Goal: Check status: Check status

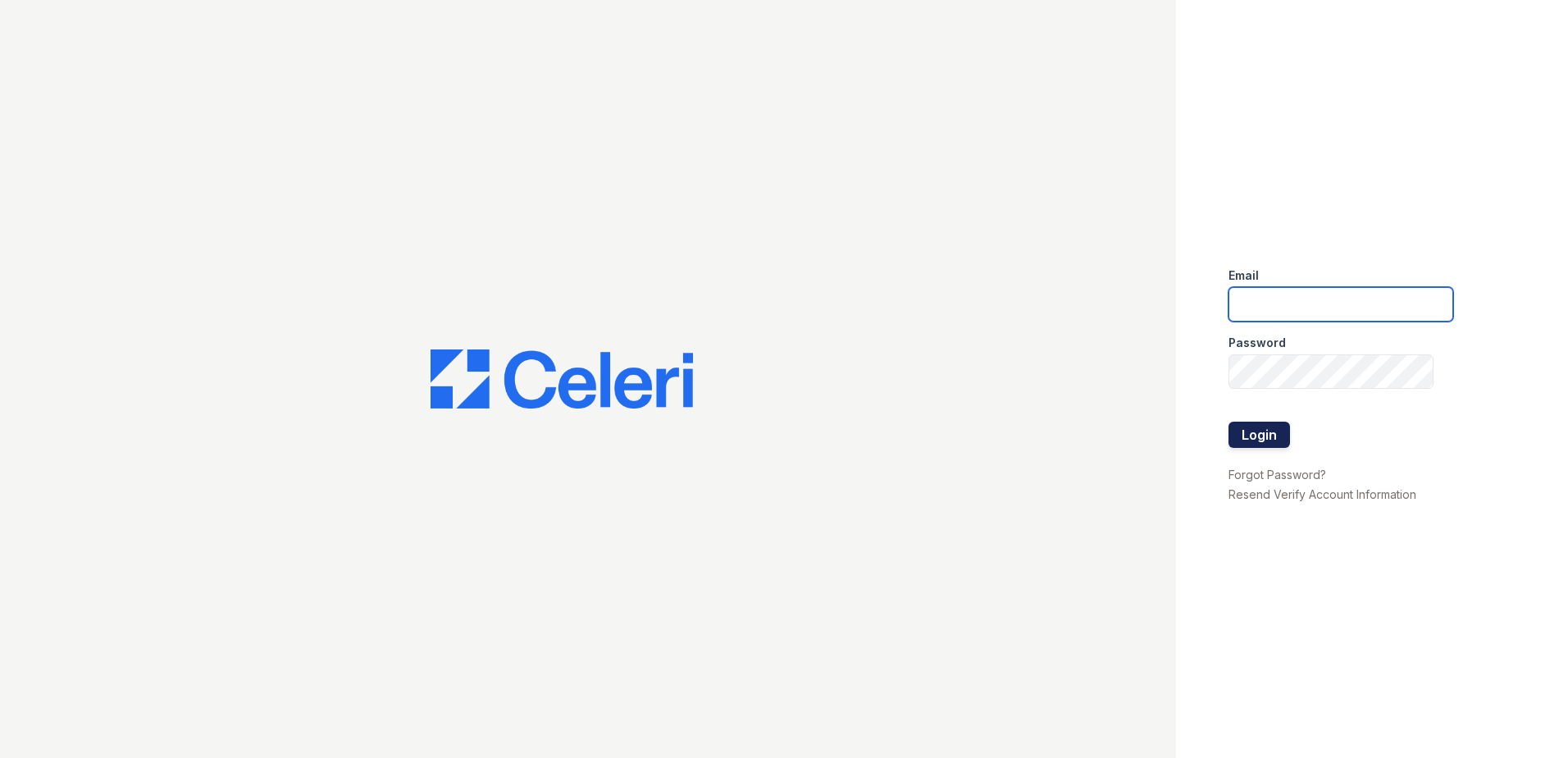
type input "[EMAIL_ADDRESS][DOMAIN_NAME]"
click at [1255, 428] on button "Login" at bounding box center [1259, 435] width 61 height 26
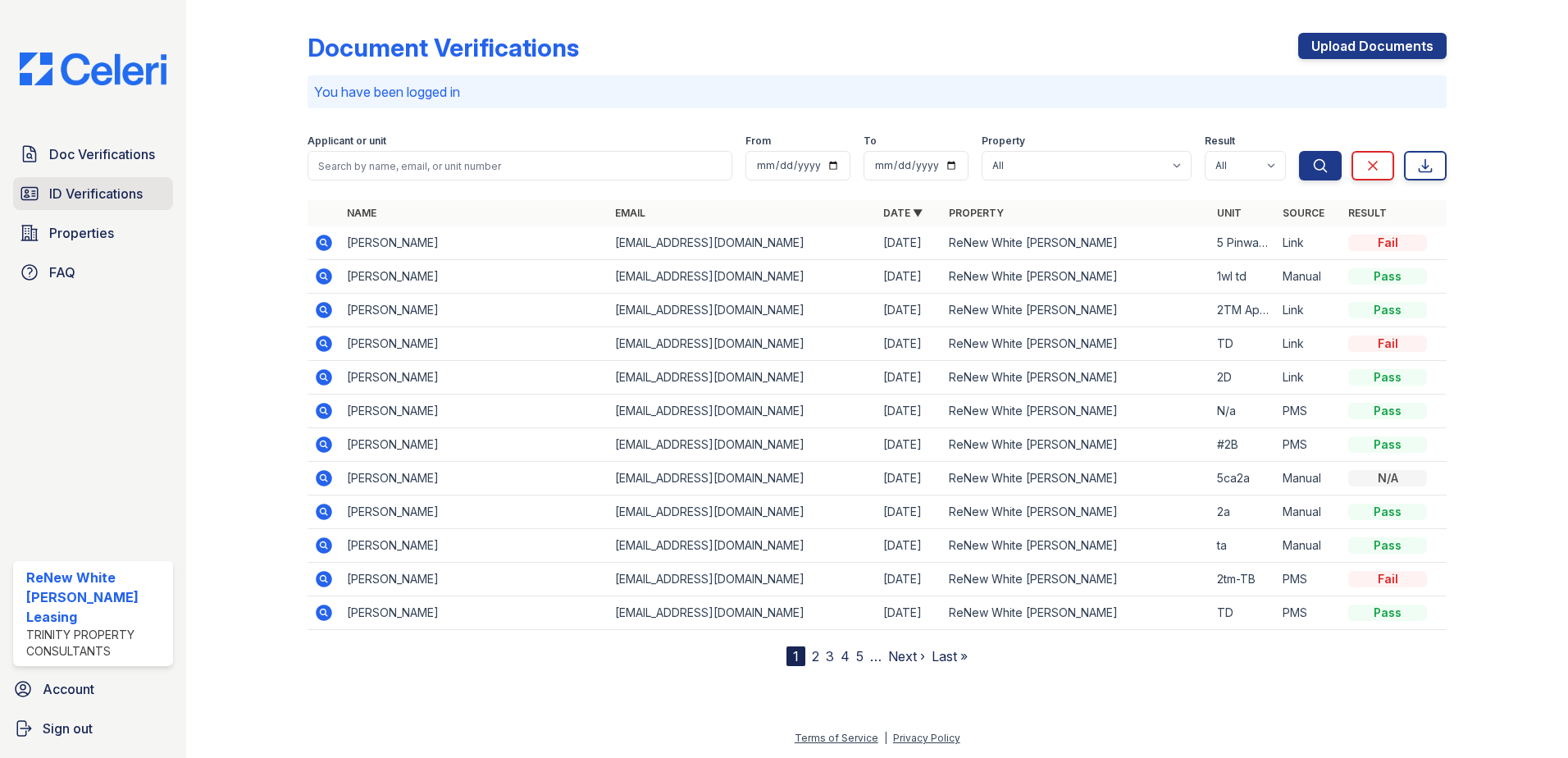
click at [142, 201] on span "ID Verifications" at bounding box center [96, 193] width 94 height 20
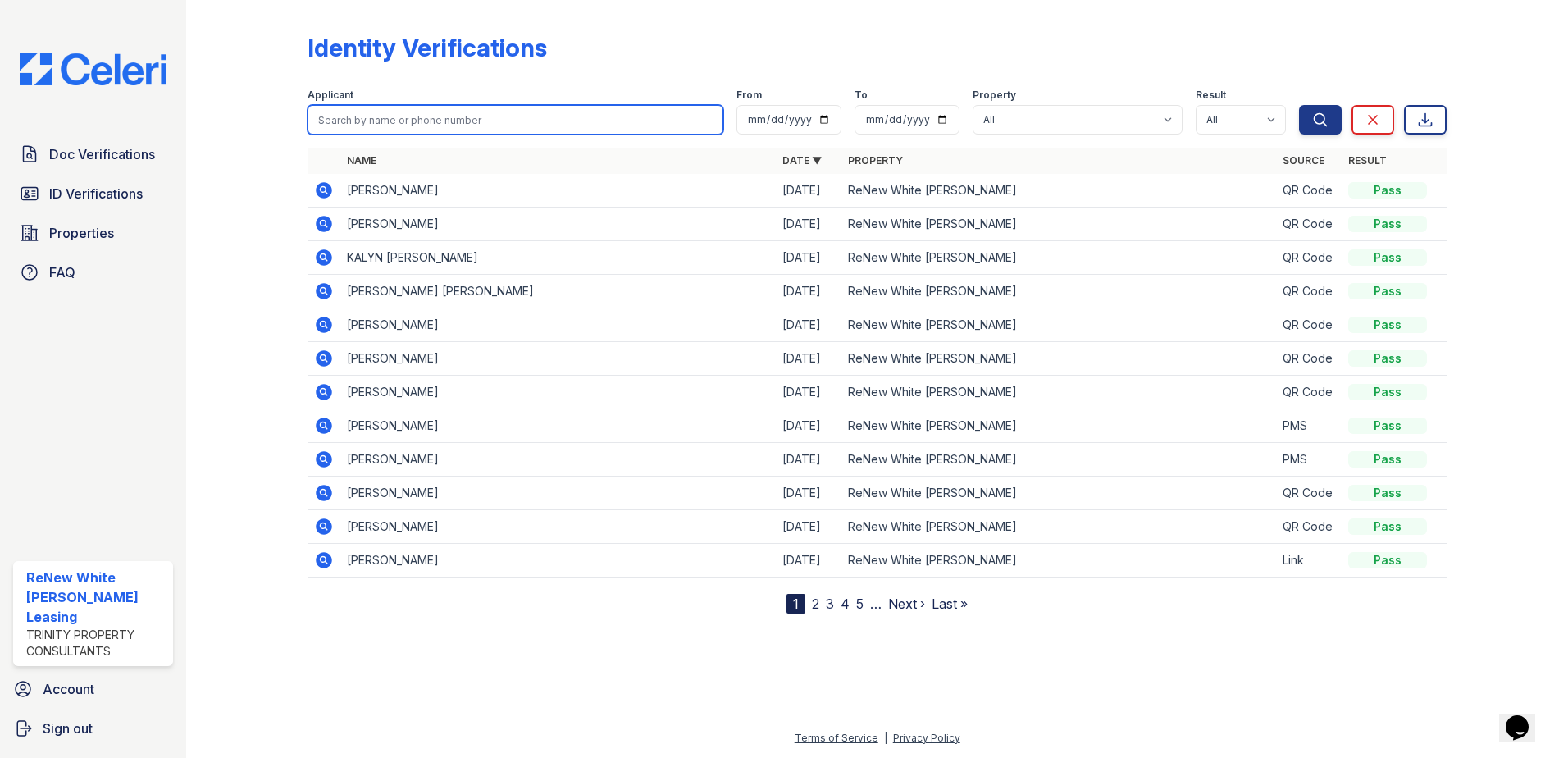
click at [503, 115] on input "search" at bounding box center [516, 119] width 415 height 30
type input "poyth"
click at [1299, 105] on button "Search" at bounding box center [1320, 119] width 42 height 30
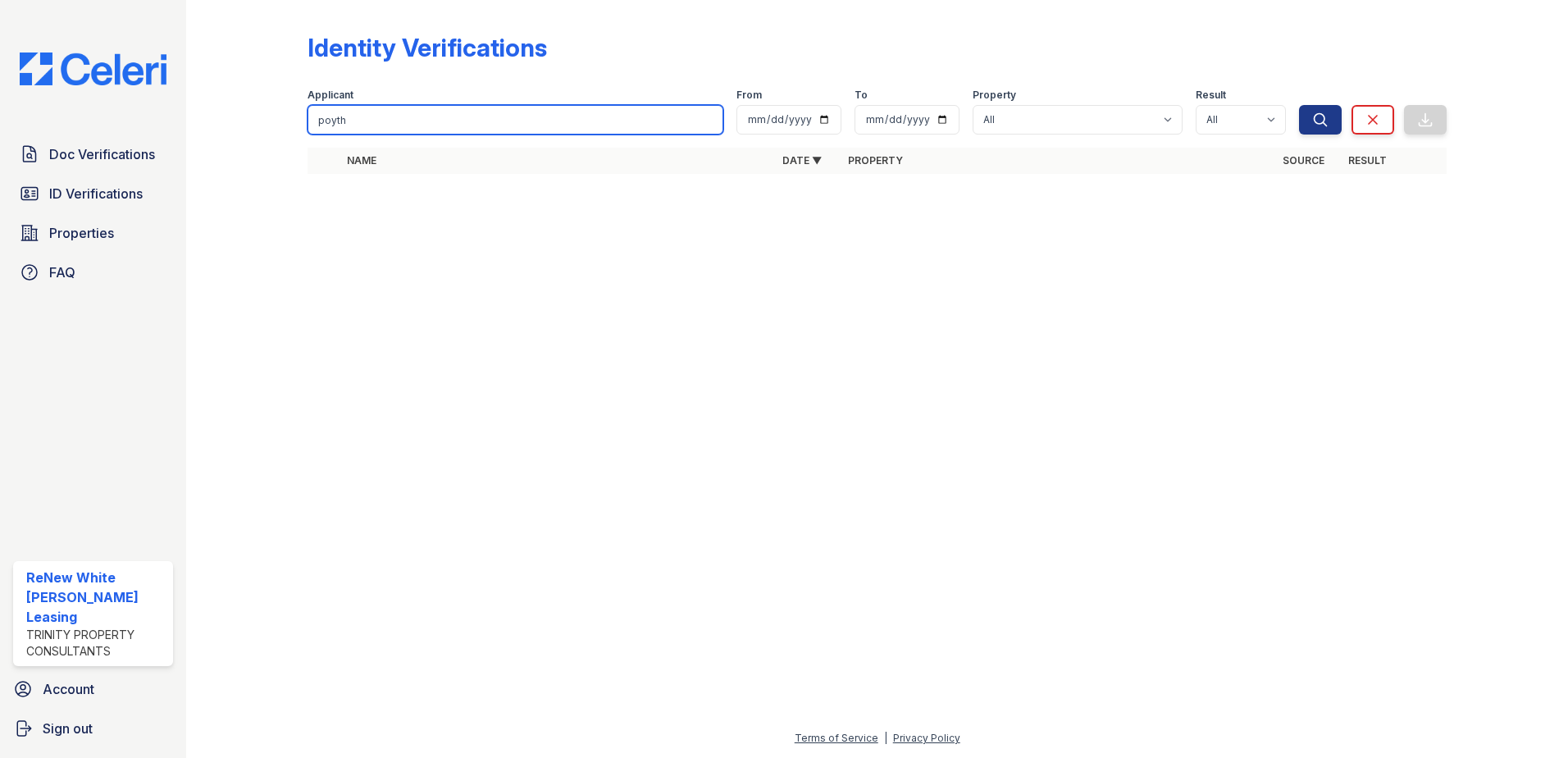
click at [350, 117] on input "poyth" at bounding box center [516, 119] width 415 height 30
drag, startPoint x: 350, startPoint y: 117, endPoint x: 330, endPoint y: 108, distance: 21.9
click at [350, 117] on input "poyth" at bounding box center [516, 119] width 415 height 30
type input "jennifer"
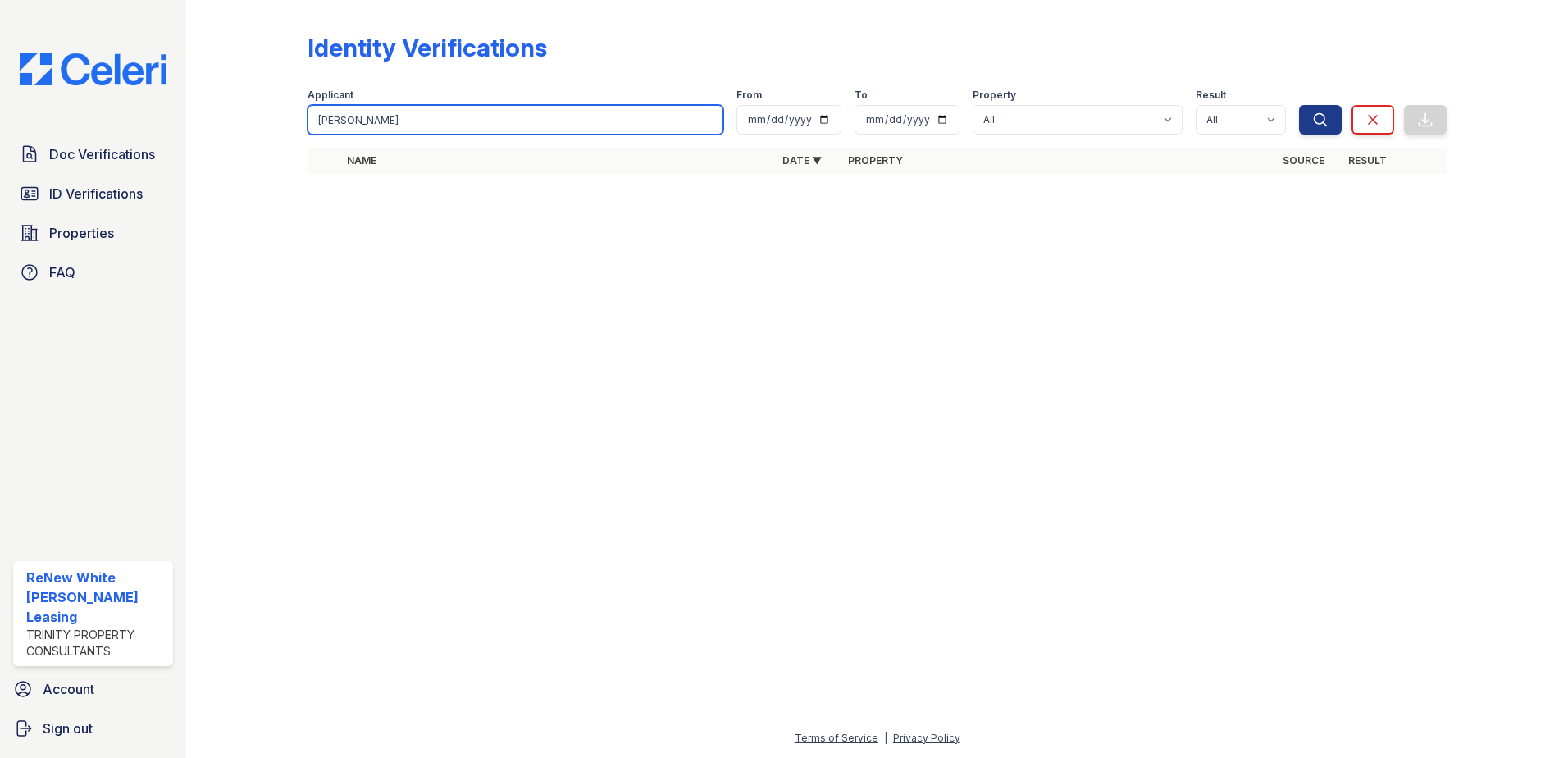
click at [1299, 105] on button "Search" at bounding box center [1320, 119] width 42 height 30
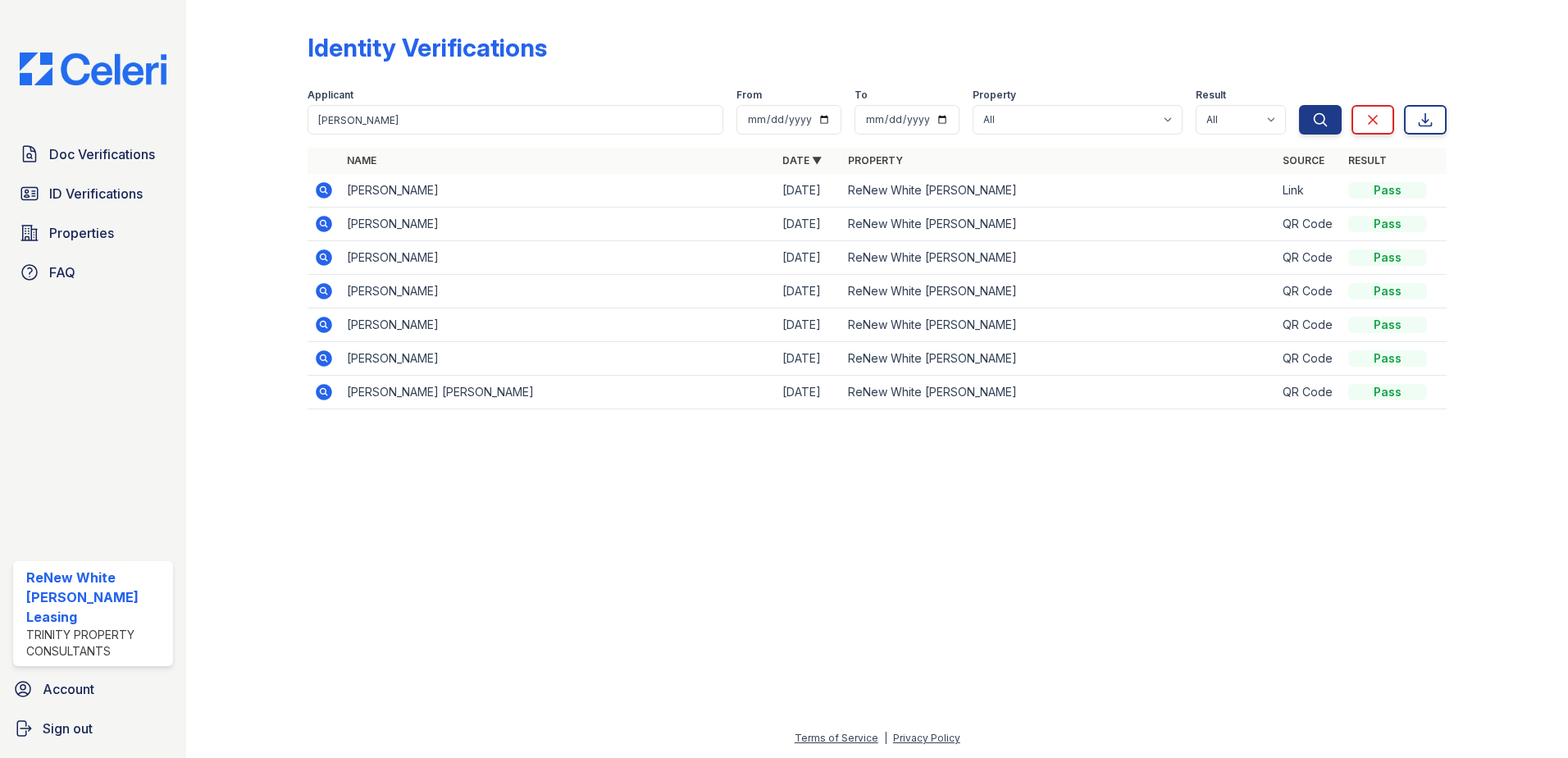
click at [610, 512] on div at bounding box center [877, 590] width 1330 height 276
click at [555, 507] on div at bounding box center [877, 590] width 1330 height 276
click at [131, 154] on span "Doc Verifications" at bounding box center [101, 154] width 106 height 20
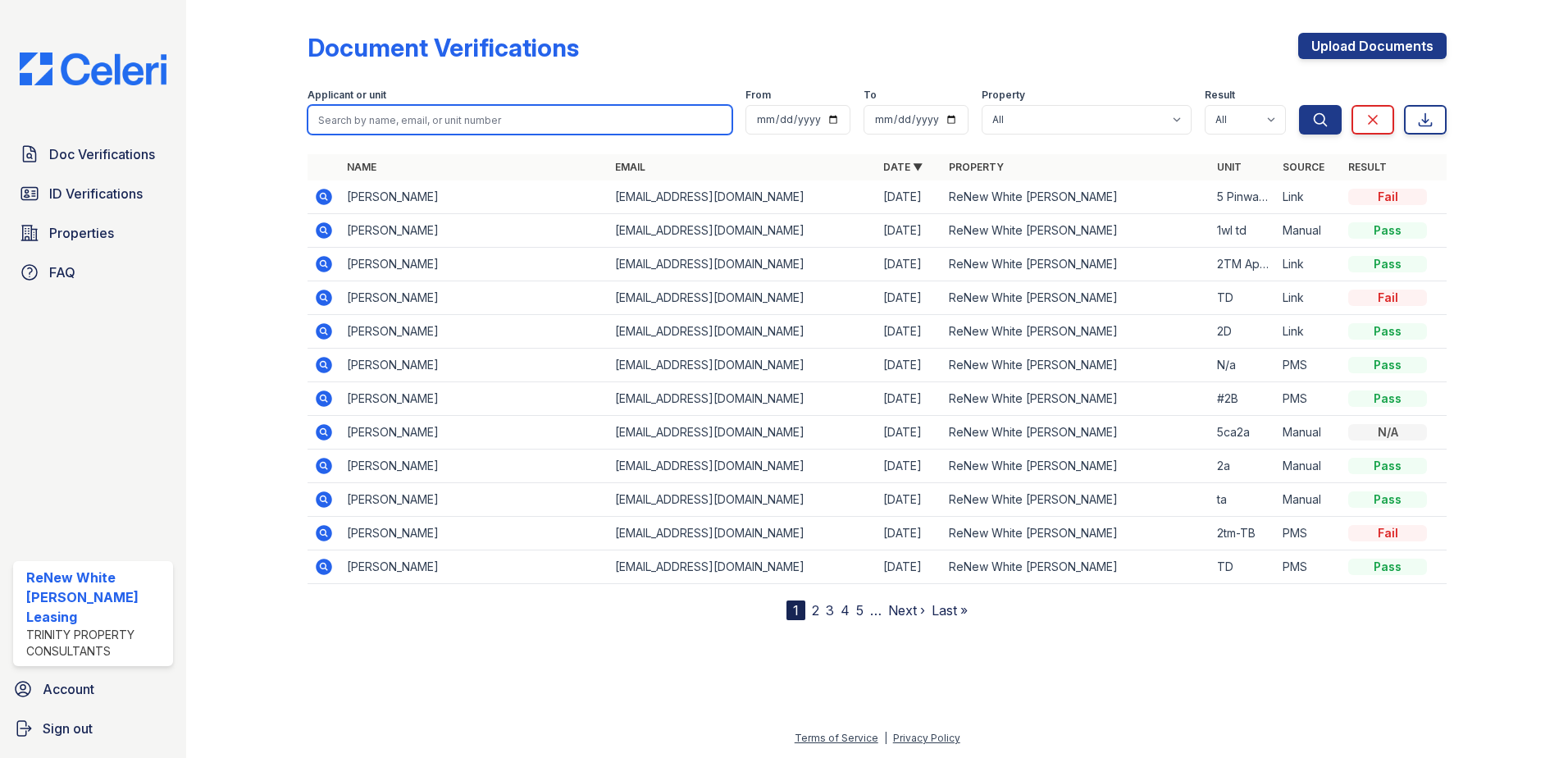
click at [482, 116] on input "search" at bounding box center [520, 119] width 425 height 30
type input "poythress"
click at [1299, 105] on button "Search" at bounding box center [1320, 119] width 42 height 30
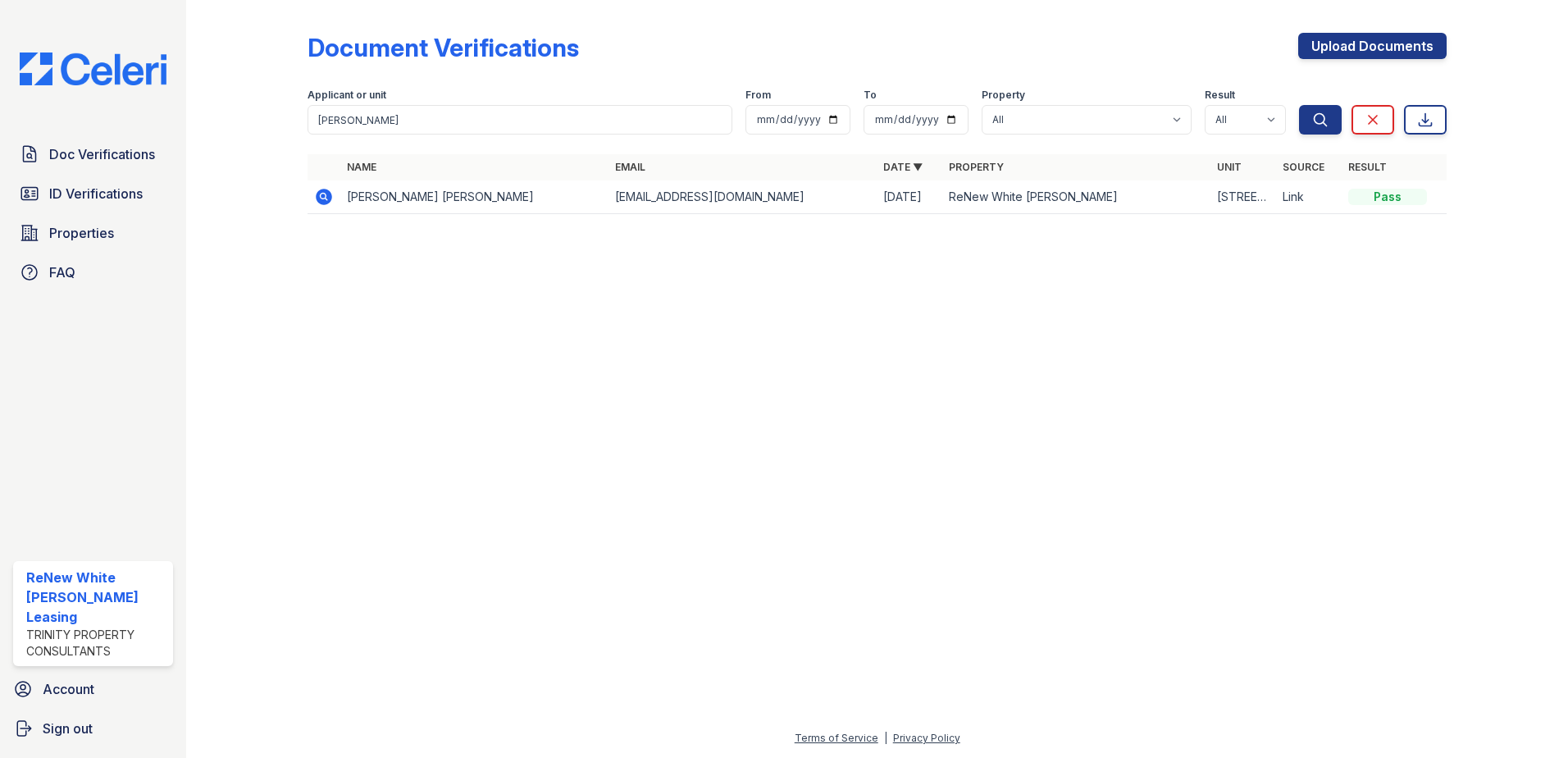
click at [319, 193] on icon at bounding box center [324, 197] width 16 height 16
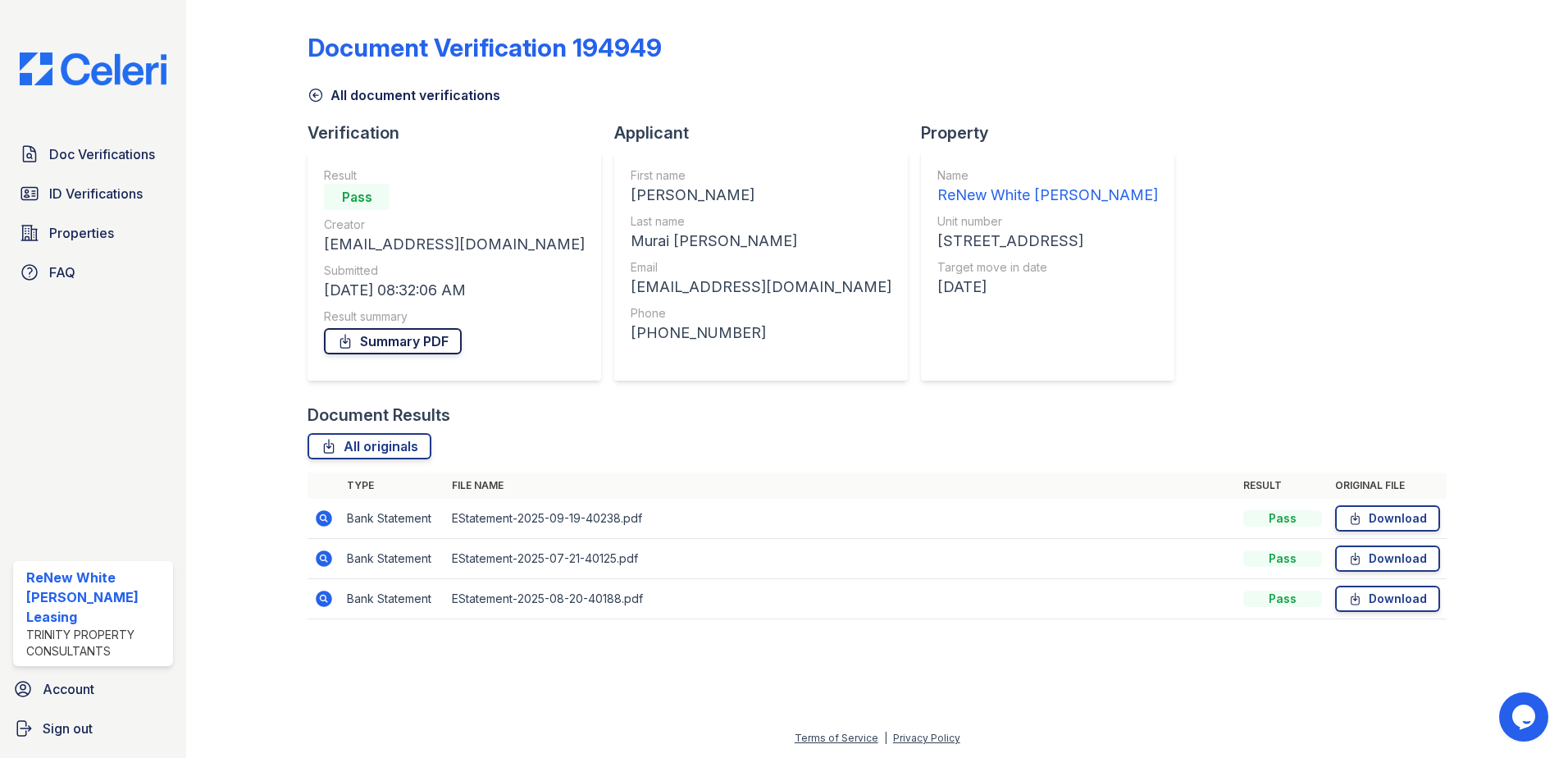
click at [404, 339] on link "Summary PDF" at bounding box center [393, 341] width 138 height 26
click at [101, 199] on span "ID Verifications" at bounding box center [96, 193] width 94 height 20
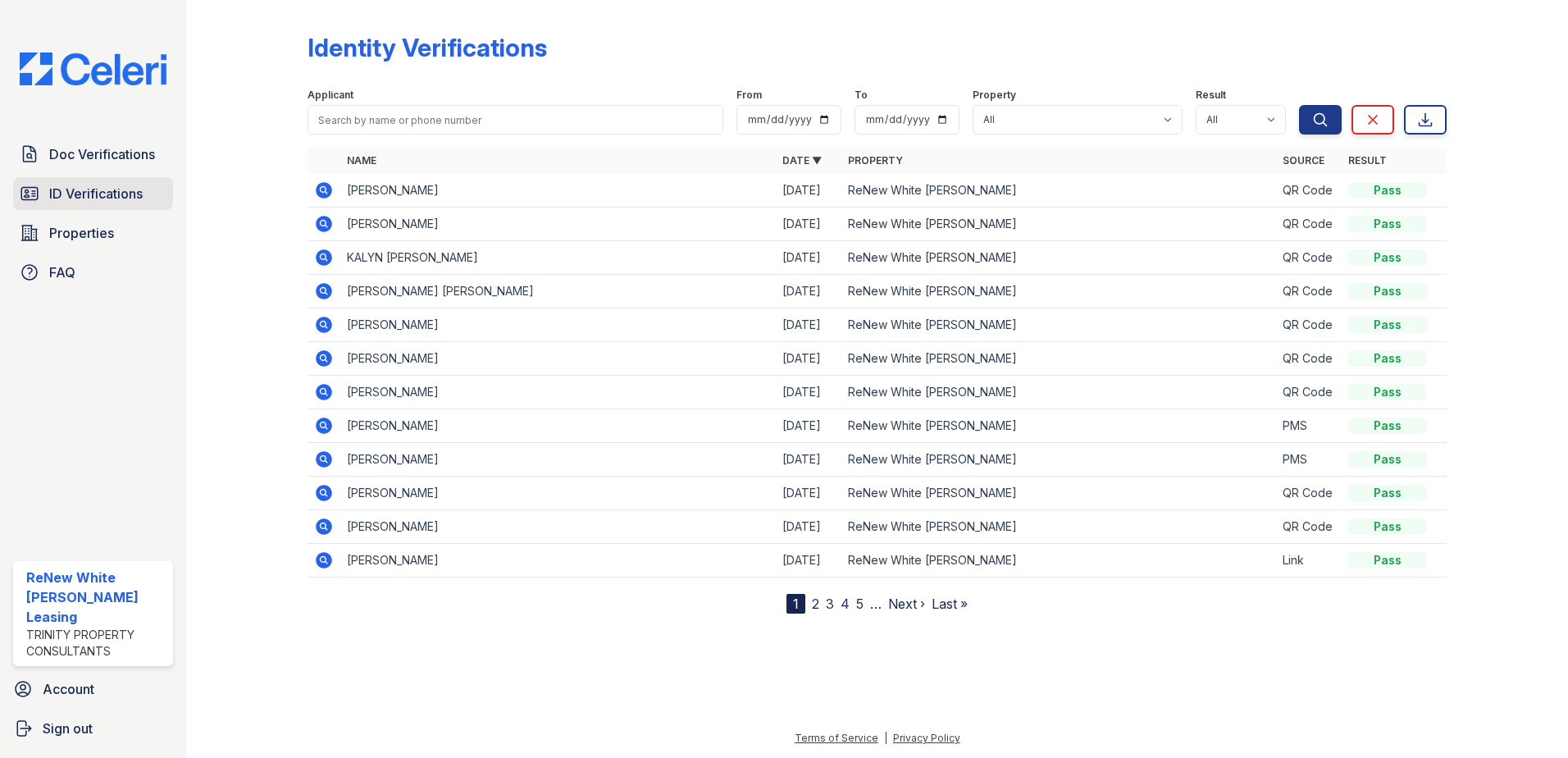
click at [146, 193] on link "ID Verifications" at bounding box center [93, 193] width 160 height 33
click at [96, 189] on span "ID Verifications" at bounding box center [96, 193] width 94 height 20
click at [90, 160] on span "Doc Verifications" at bounding box center [101, 154] width 106 height 20
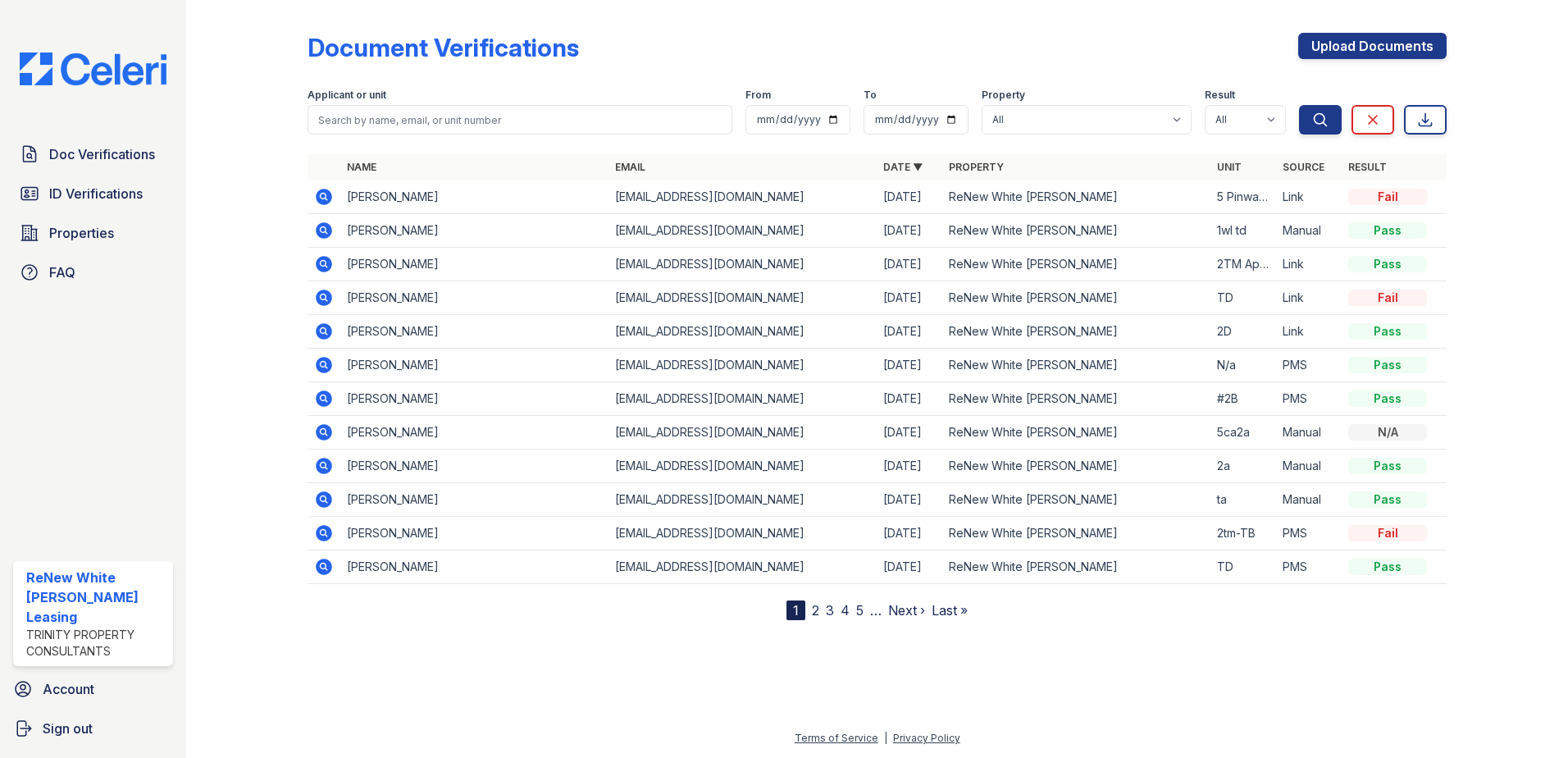
click at [94, 201] on span "ID Verifications" at bounding box center [96, 193] width 94 height 20
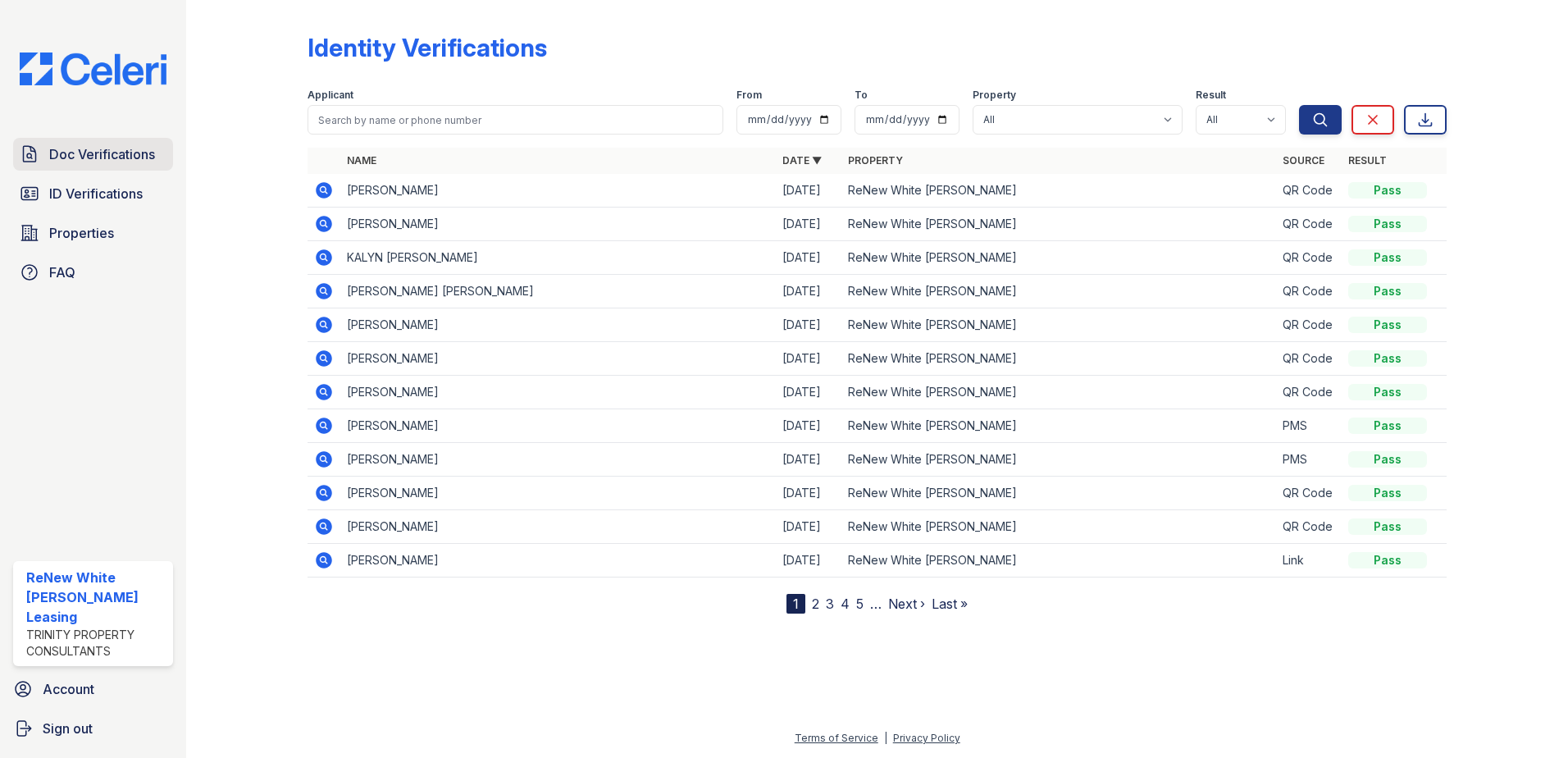
click at [94, 147] on span "Doc Verifications" at bounding box center [101, 154] width 106 height 20
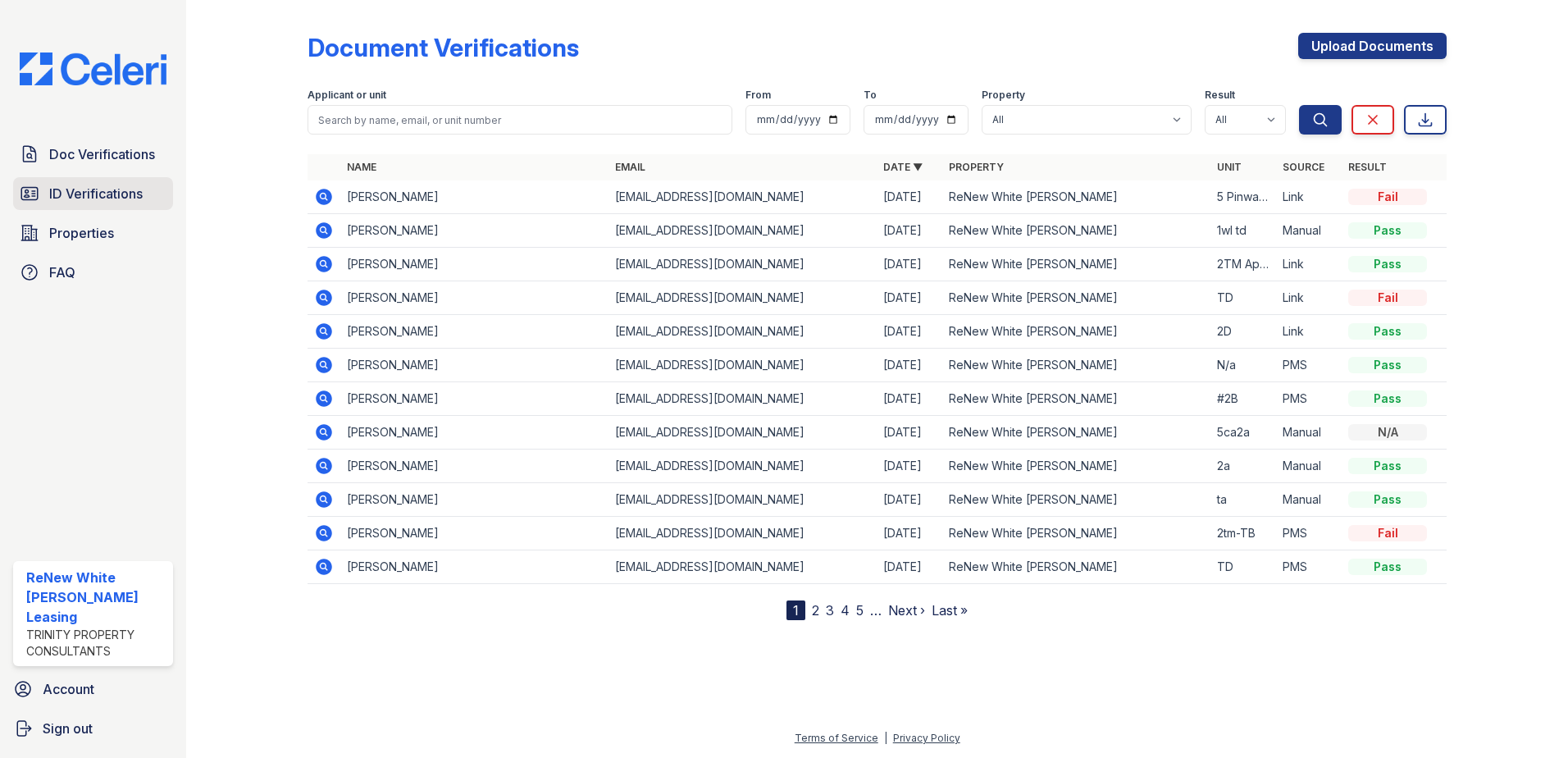
click at [94, 186] on span "ID Verifications" at bounding box center [96, 193] width 94 height 20
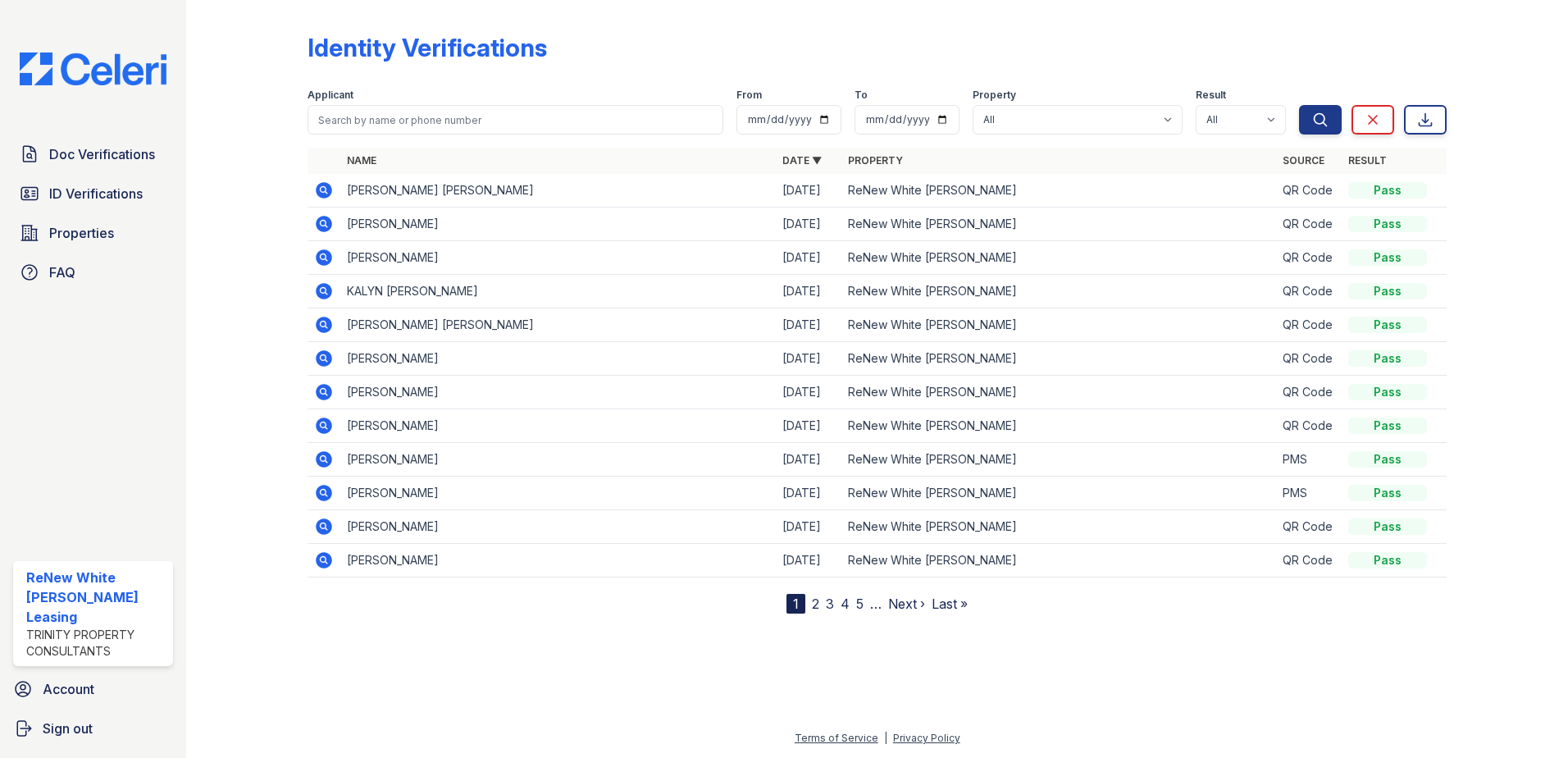
click at [322, 195] on icon at bounding box center [324, 191] width 16 height 16
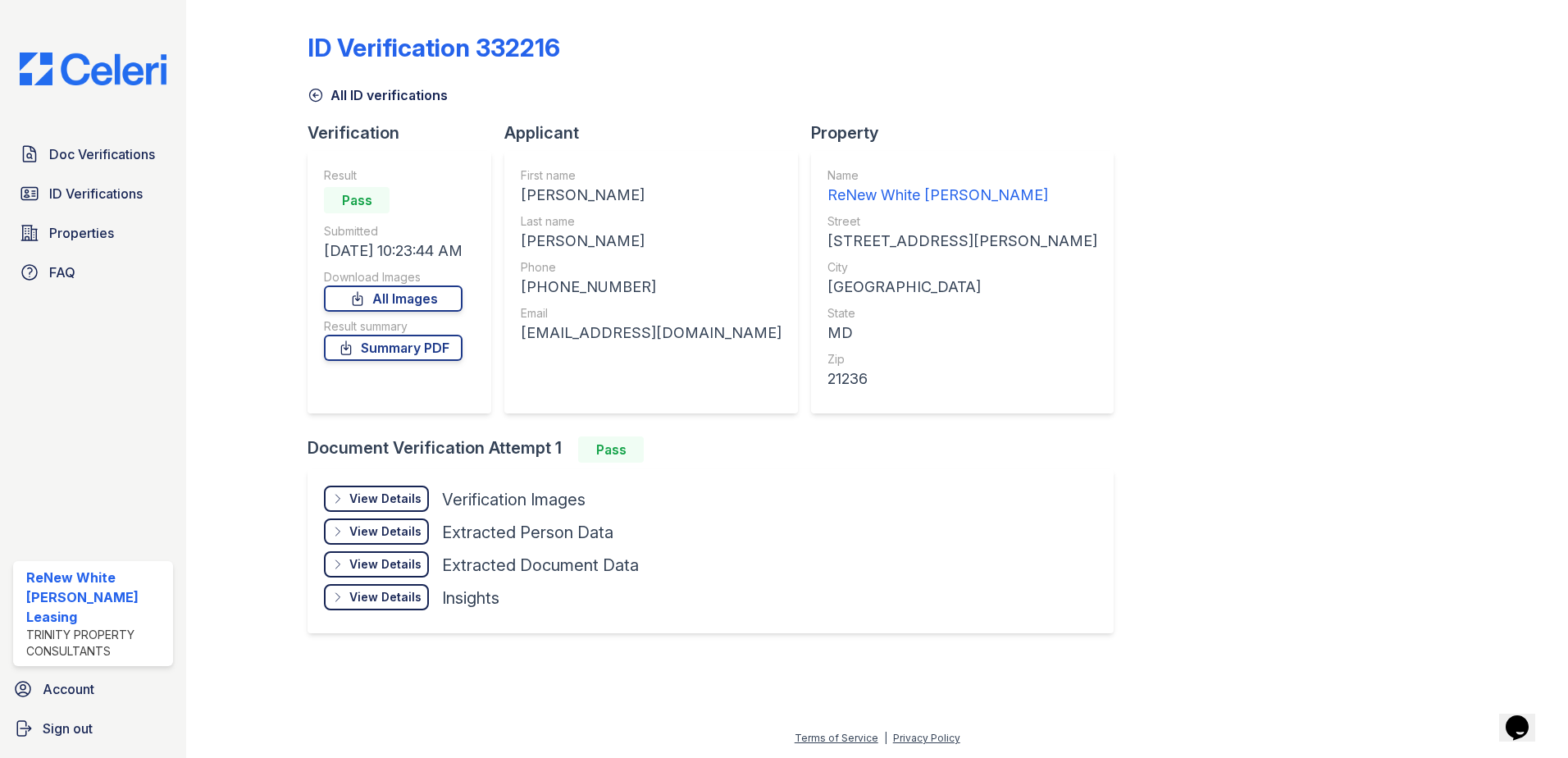
click at [378, 488] on div "View Details Details" at bounding box center [377, 499] width 105 height 26
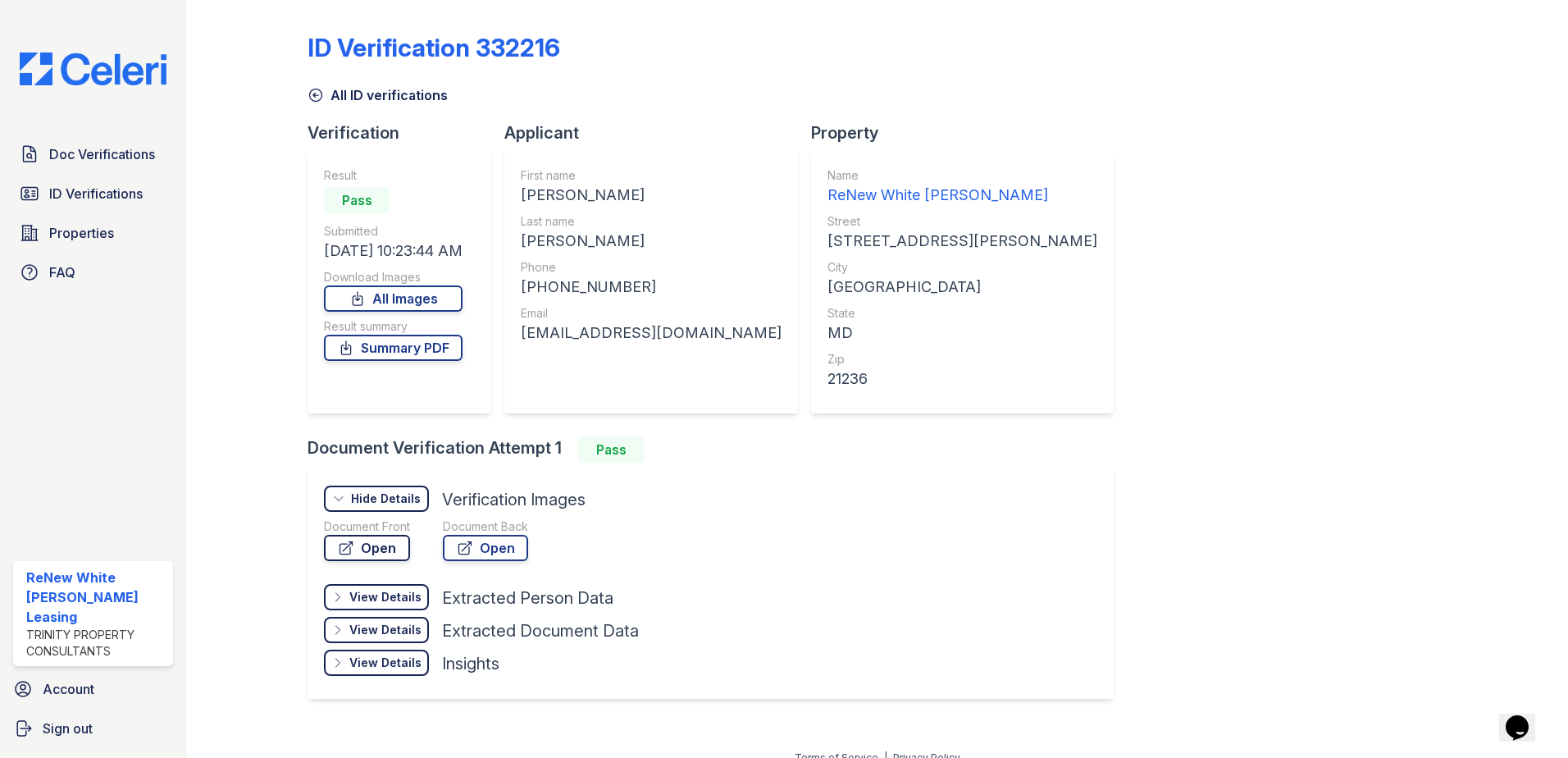
click at [399, 541] on link "Open" at bounding box center [367, 547] width 86 height 26
click at [419, 344] on link "Summary PDF" at bounding box center [393, 348] width 138 height 26
